Goal: Navigation & Orientation: Find specific page/section

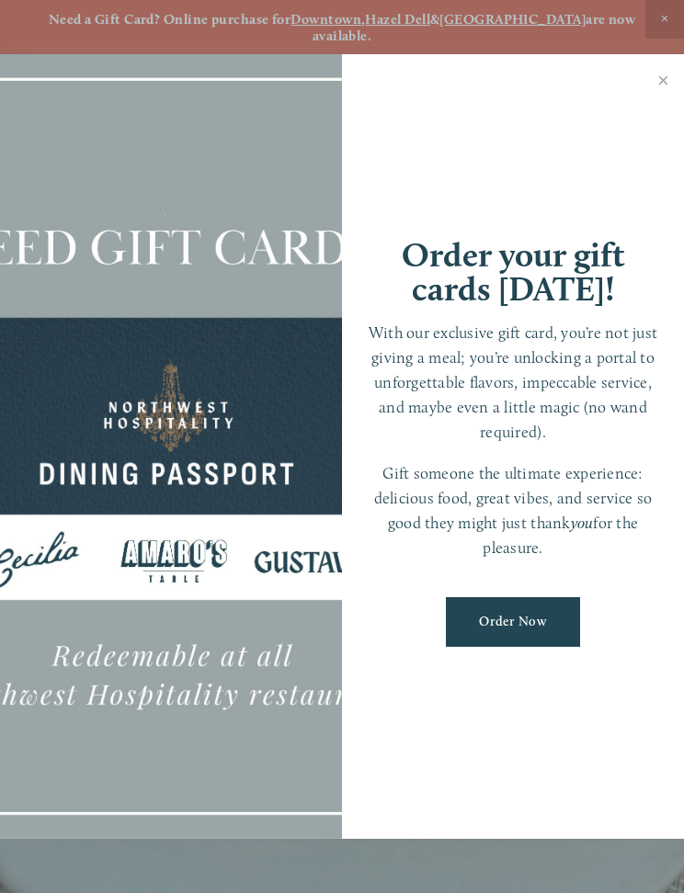
click at [669, 76] on link "Close" at bounding box center [663, 82] width 36 height 51
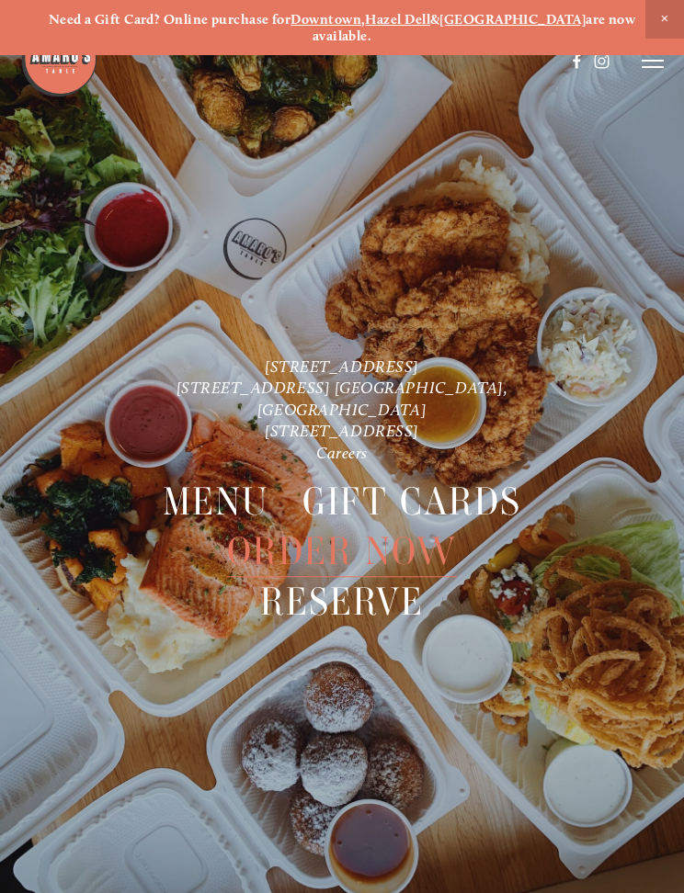
click at [652, 62] on icon at bounding box center [652, 60] width 22 height 17
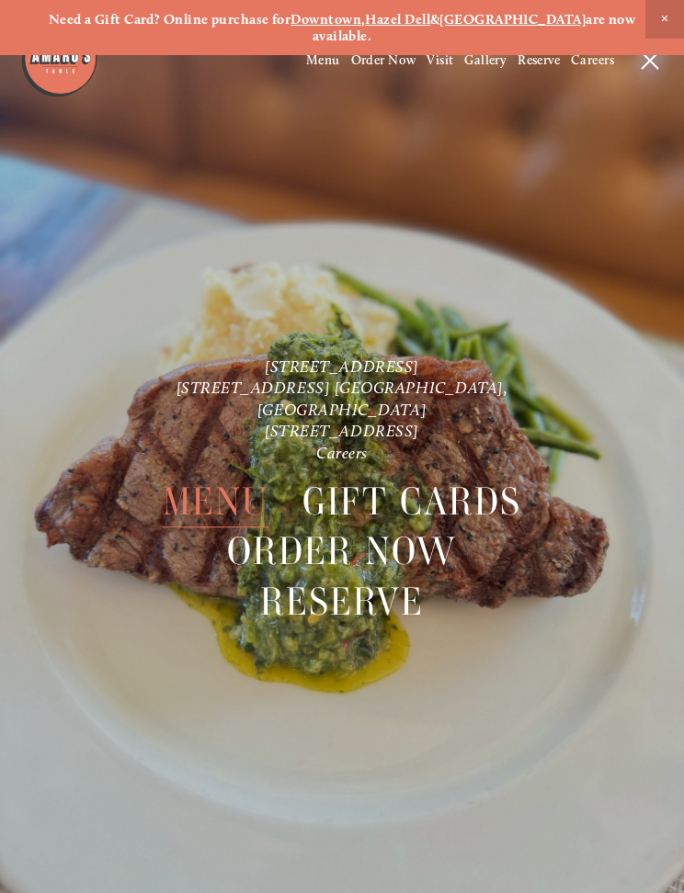
click at [222, 477] on span "Menu" at bounding box center [216, 502] width 106 height 51
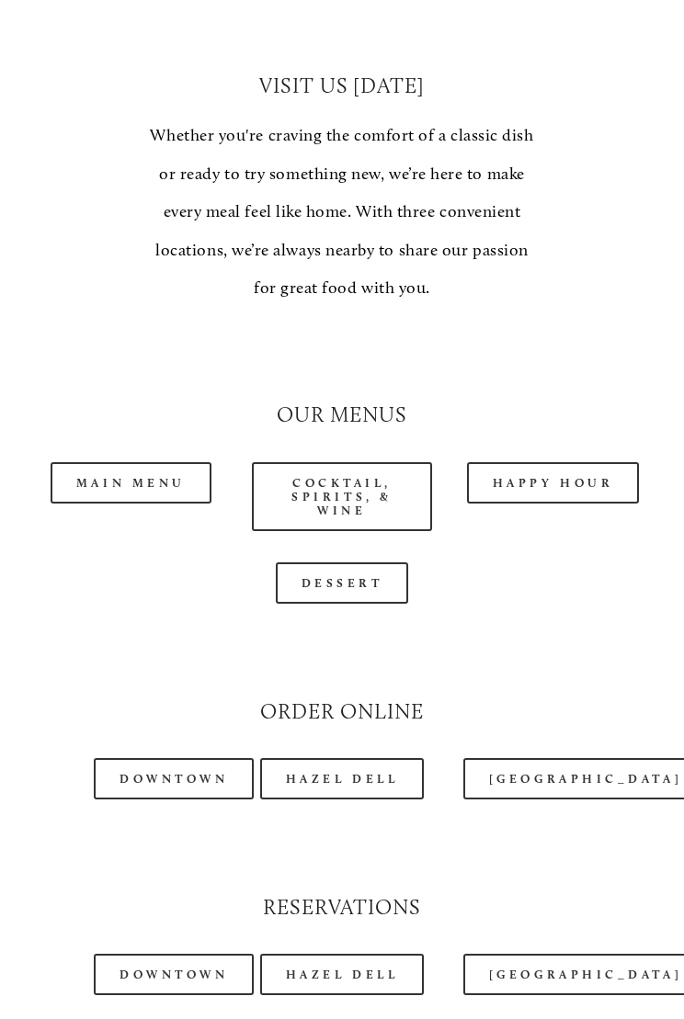
scroll to position [1493, 0]
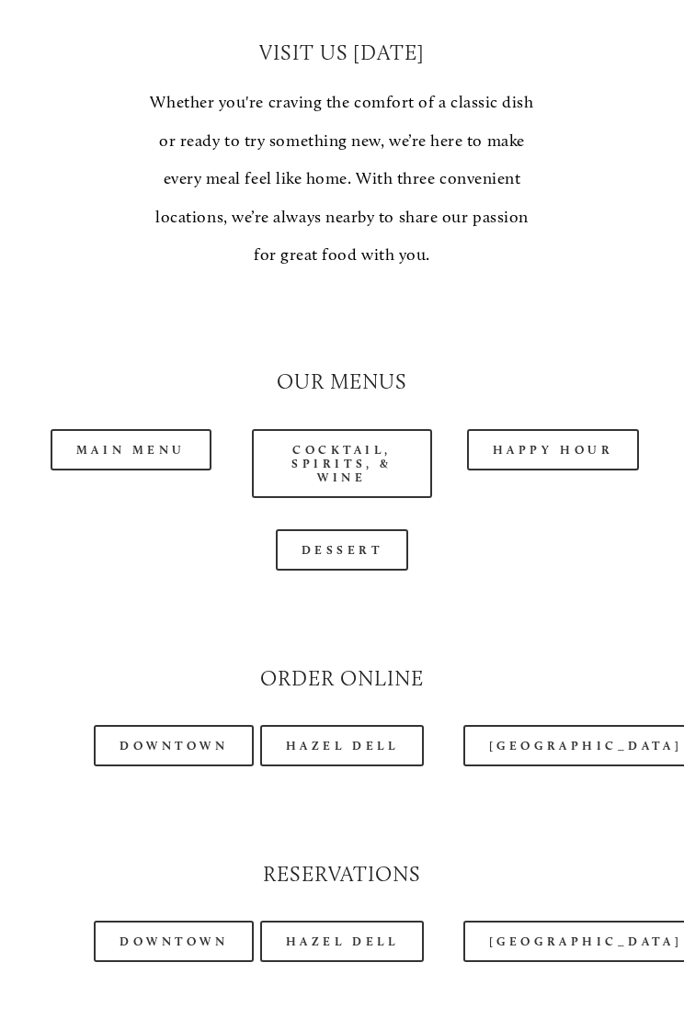
click at [147, 430] on link "Main Menu" at bounding box center [131, 450] width 161 height 41
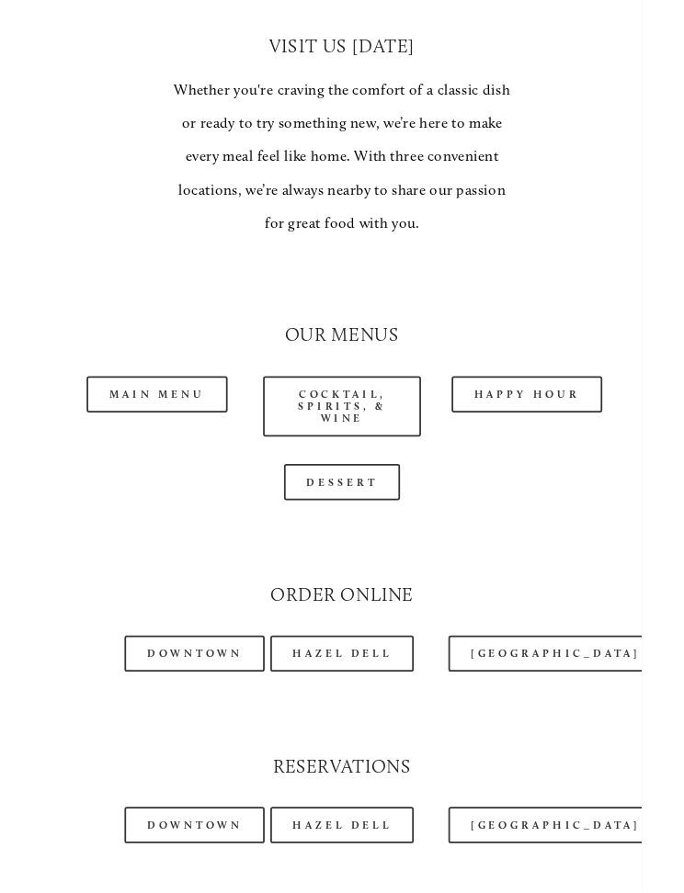
scroll to position [1546, 0]
